Goal: Task Accomplishment & Management: Complete application form

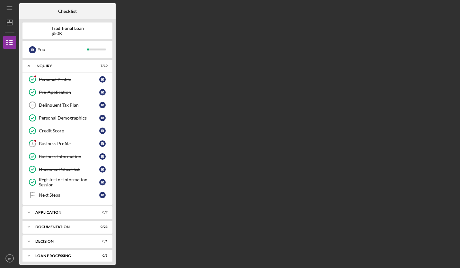
click at [68, 107] on div "Delinquent Tax Plan" at bounding box center [69, 105] width 60 height 5
click at [81, 107] on div "Delinquent Tax Plan" at bounding box center [69, 105] width 60 height 5
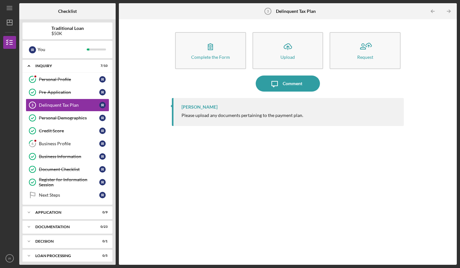
click at [273, 56] on button "Icon/Upload Upload" at bounding box center [288, 50] width 71 height 37
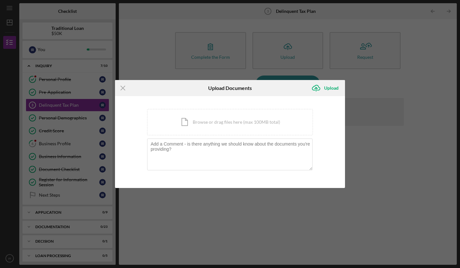
click at [205, 128] on div "Icon/Document Browse or drag files here (max 100MB total) Tap to choose files o…" at bounding box center [230, 122] width 166 height 26
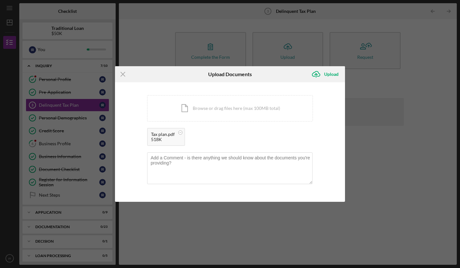
click at [328, 73] on div "Upload" at bounding box center [331, 74] width 14 height 13
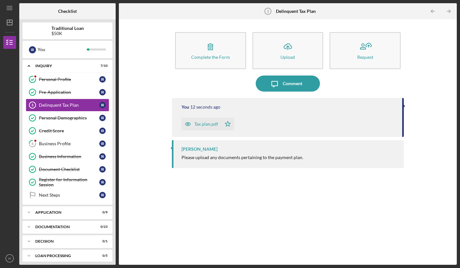
click at [451, 12] on icon "Icon/Table Pagination Arrow" at bounding box center [449, 11] width 14 height 14
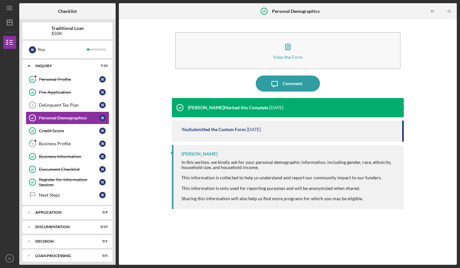
click at [431, 12] on icon "Icon/Table Pagination Arrow" at bounding box center [433, 11] width 14 height 14
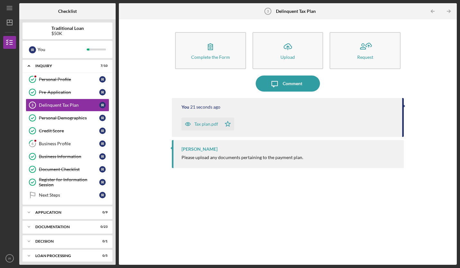
click at [450, 15] on icon "Icon/Table Pagination Arrow" at bounding box center [449, 11] width 14 height 14
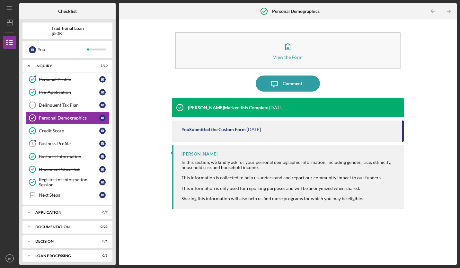
click at [450, 15] on icon "Icon/Table Pagination Arrow" at bounding box center [449, 11] width 14 height 14
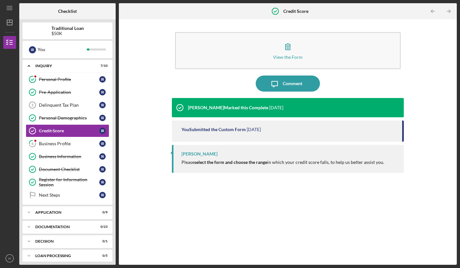
click at [450, 15] on icon "Icon/Table Pagination Arrow" at bounding box center [449, 11] width 14 height 14
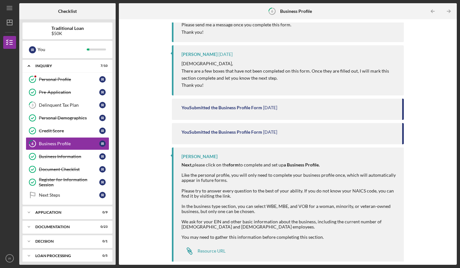
scroll to position [140, 0]
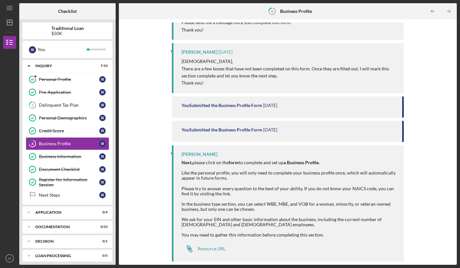
click at [213, 250] on div "Resource URL" at bounding box center [212, 248] width 28 height 5
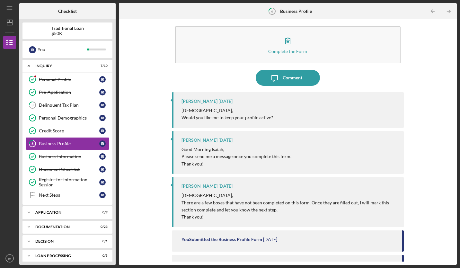
scroll to position [0, 0]
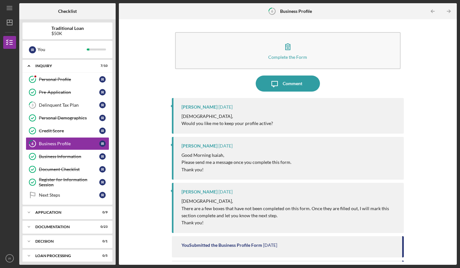
click at [286, 59] on button "Complete the Form Form" at bounding box center [288, 50] width 226 height 37
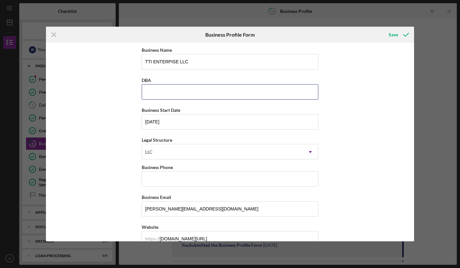
click at [196, 89] on input "DBA" at bounding box center [230, 91] width 177 height 15
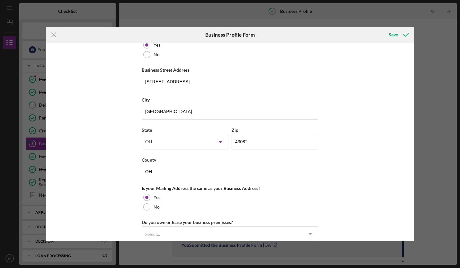
scroll to position [361, 0]
drag, startPoint x: 203, startPoint y: 87, endPoint x: 134, endPoint y: 81, distance: 68.7
click at [134, 81] on div "Business Name TTI ENTERPISE LLC DBA Business Start Date [DATE] Legal Structure …" at bounding box center [230, 142] width 368 height 198
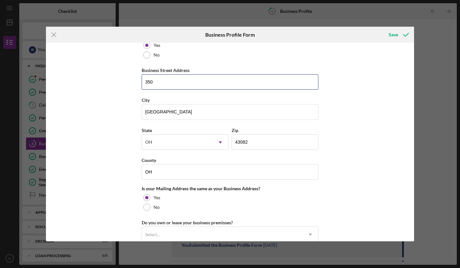
type input "[STREET_ADDRESS]"
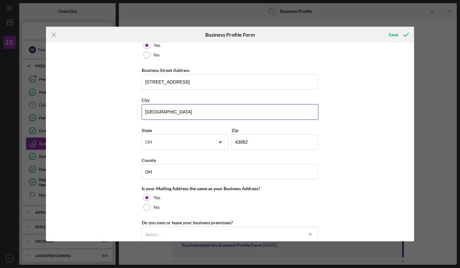
drag, startPoint x: 183, startPoint y: 112, endPoint x: 99, endPoint y: 111, distance: 84.2
click at [99, 111] on div "Business Name TTI ENTERPISE LLC DBA Business Start Date [DATE] Legal Structure …" at bounding box center [230, 142] width 368 height 198
type input "Columbus"
click at [286, 136] on input "43082" at bounding box center [275, 141] width 87 height 15
type input "43201"
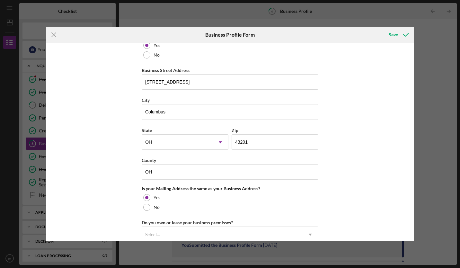
click at [209, 198] on div "Yes" at bounding box center [230, 198] width 177 height 10
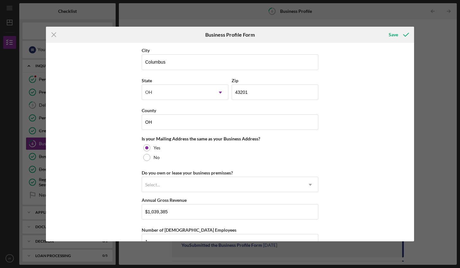
scroll to position [416, 0]
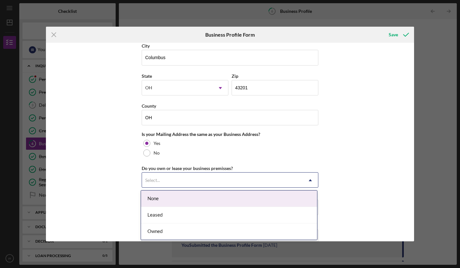
click at [163, 181] on div "Select..." at bounding box center [222, 180] width 161 height 15
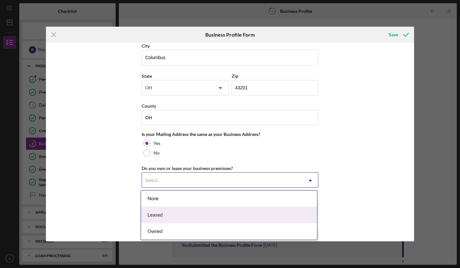
click at [159, 218] on div "Leased" at bounding box center [229, 215] width 176 height 16
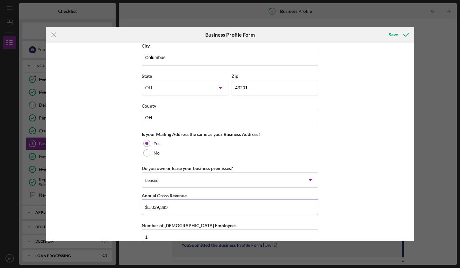
drag, startPoint x: 176, startPoint y: 209, endPoint x: 139, endPoint y: 208, distance: 37.6
click at [139, 208] on div "Business Name TTI ENTERPISE LLC DBA Business Start Date [DATE] Legal Structure …" at bounding box center [230, 142] width 368 height 198
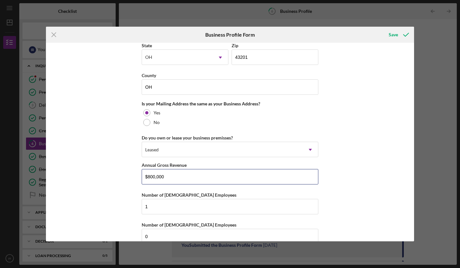
scroll to position [459, 0]
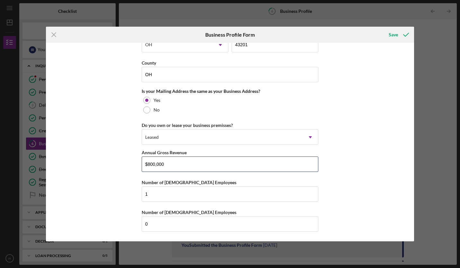
type input "$800,000"
click at [399, 32] on icon "submit" at bounding box center [406, 35] width 16 height 16
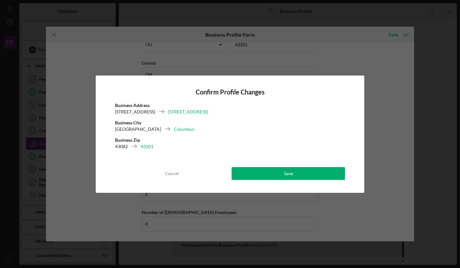
click at [309, 171] on button "Save" at bounding box center [289, 173] width 114 height 13
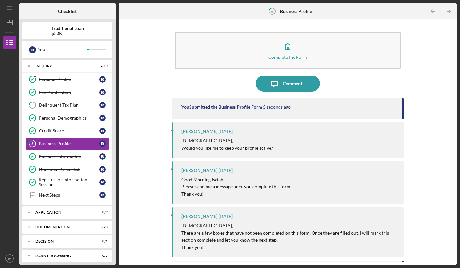
click at [55, 196] on div "Next Steps" at bounding box center [69, 195] width 60 height 5
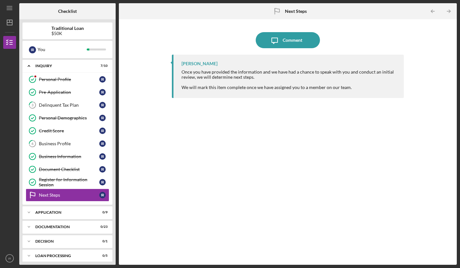
click at [55, 196] on div "Next Steps" at bounding box center [69, 195] width 60 height 5
click at [54, 214] on div "Application" at bounding box center [63, 213] width 56 height 4
click at [61, 227] on div "ID Verification" at bounding box center [69, 225] width 60 height 5
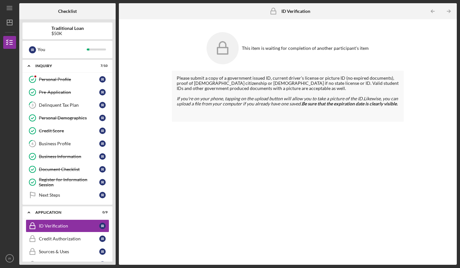
click at [65, 196] on div "Next Steps" at bounding box center [69, 195] width 60 height 5
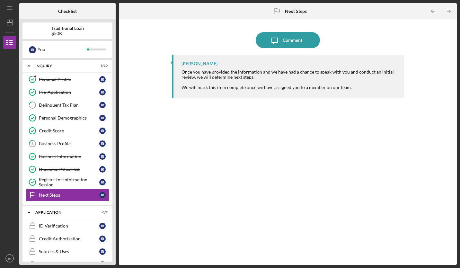
click at [48, 109] on link "3 Delinquent Tax Plan I R" at bounding box center [68, 105] width 84 height 13
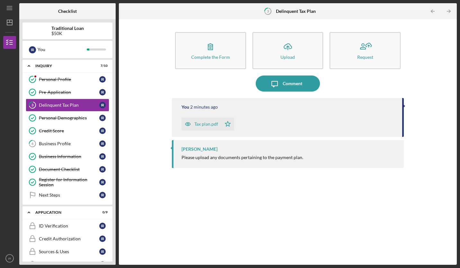
click at [276, 90] on icon "Icon/Message" at bounding box center [275, 84] width 16 height 16
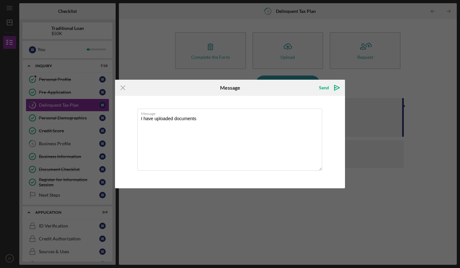
type textarea "I have uploaded documents"
click at [326, 90] on div "Send" at bounding box center [324, 87] width 10 height 13
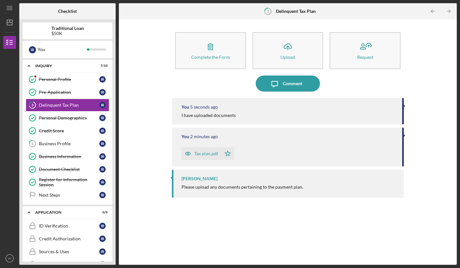
click at [55, 146] on div "Business Profile" at bounding box center [69, 143] width 60 height 5
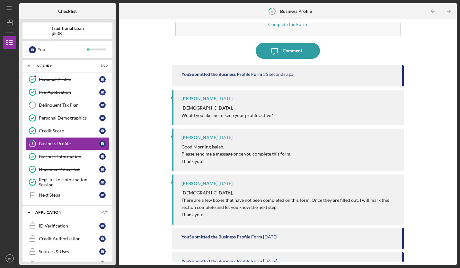
scroll to position [33, 0]
click at [249, 92] on div "[PERSON_NAME] [DATE] [PERSON_NAME], Would you like me to keep your profile acti…" at bounding box center [288, 108] width 232 height 36
click at [220, 105] on p "[DEMOGRAPHIC_DATA]," at bounding box center [228, 108] width 92 height 7
click at [294, 50] on div "Comment" at bounding box center [293, 51] width 20 height 16
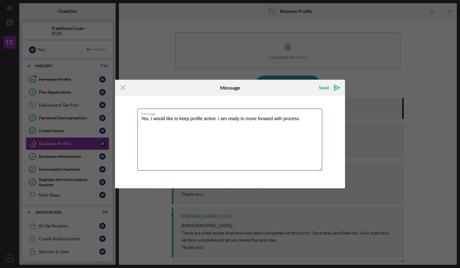
type textarea "Yes, I would like to keep profile active. I am ready to move forward with proce…"
click at [336, 87] on icon "Icon/icon-invite-send" at bounding box center [337, 88] width 16 height 16
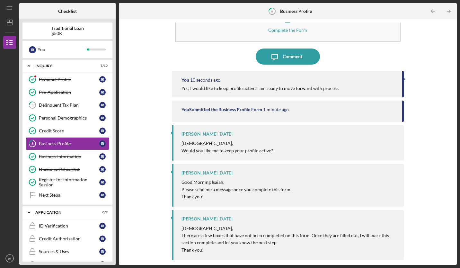
scroll to position [27, 0]
click at [60, 101] on link "3 Delinquent Tax Plan I R" at bounding box center [68, 105] width 84 height 13
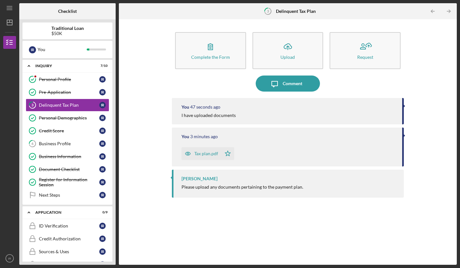
click at [58, 195] on div "Next Steps" at bounding box center [69, 195] width 60 height 5
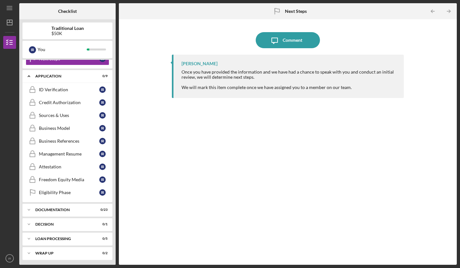
scroll to position [137, 0]
click at [63, 207] on div "Icon/Expander Documentation 0 / 23" at bounding box center [68, 209] width 90 height 13
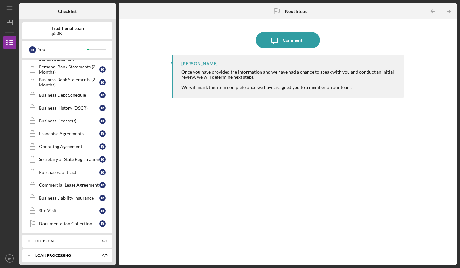
scroll to position [452, 0]
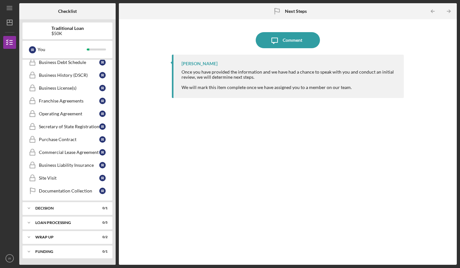
click at [66, 222] on div "Loan Processing" at bounding box center [63, 223] width 56 height 4
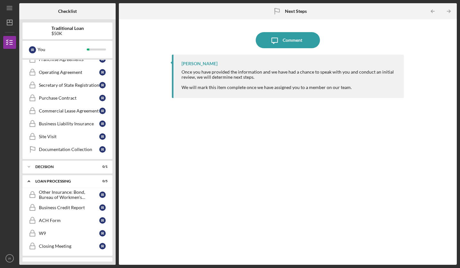
scroll to position [494, 0]
